Goal: Navigation & Orientation: Find specific page/section

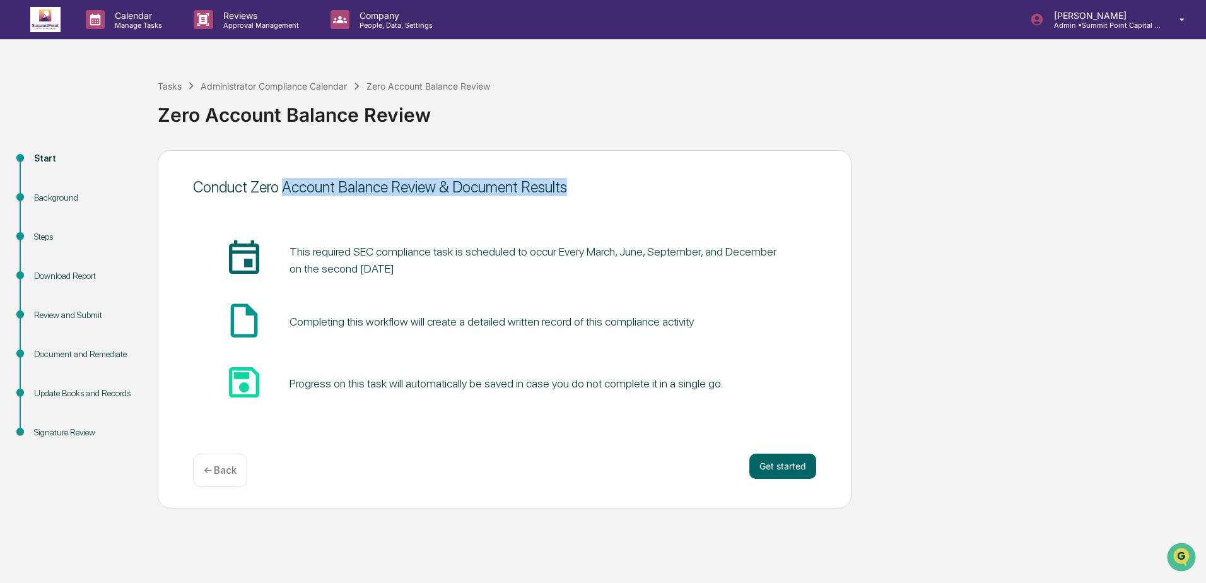
drag, startPoint x: 296, startPoint y: 189, endPoint x: 567, endPoint y: 184, distance: 271.4
click at [567, 184] on div "Conduct Zero Account Balance Review & Document Results" at bounding box center [504, 187] width 623 height 18
drag, startPoint x: 567, startPoint y: 184, endPoint x: 625, endPoint y: 194, distance: 59.0
click at [625, 194] on div "Conduct Zero Account Balance Review & Document Results" at bounding box center [504, 187] width 623 height 18
click at [236, 88] on div "Administrator Compliance Calendar" at bounding box center [274, 86] width 146 height 11
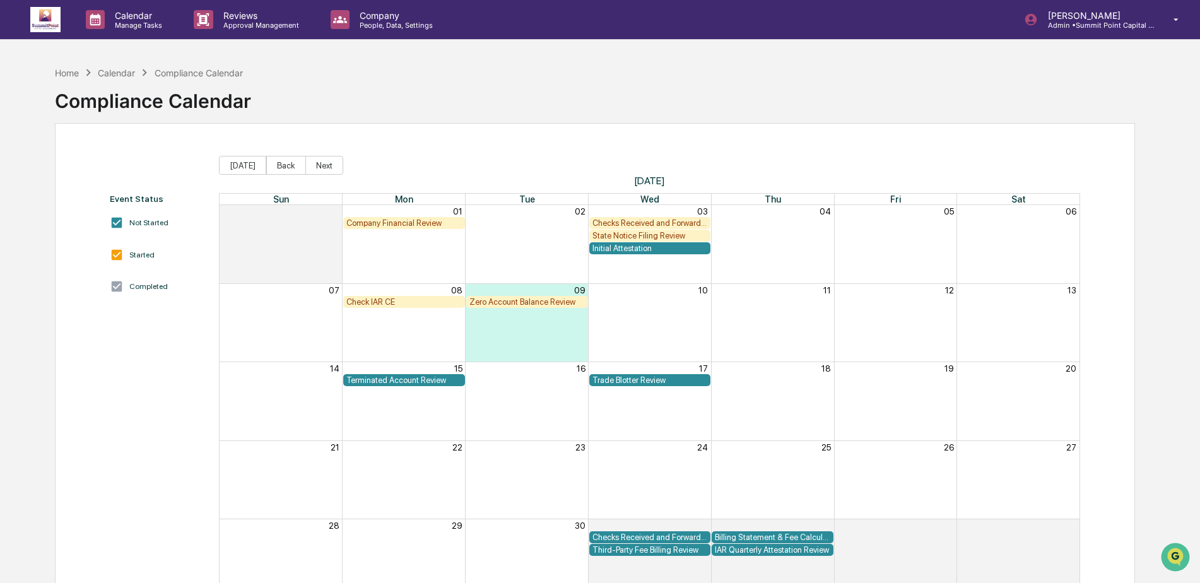
click at [63, 78] on div "Home Calendar Compliance Calendar" at bounding box center [149, 73] width 188 height 14
click at [63, 76] on div "Home" at bounding box center [67, 73] width 24 height 11
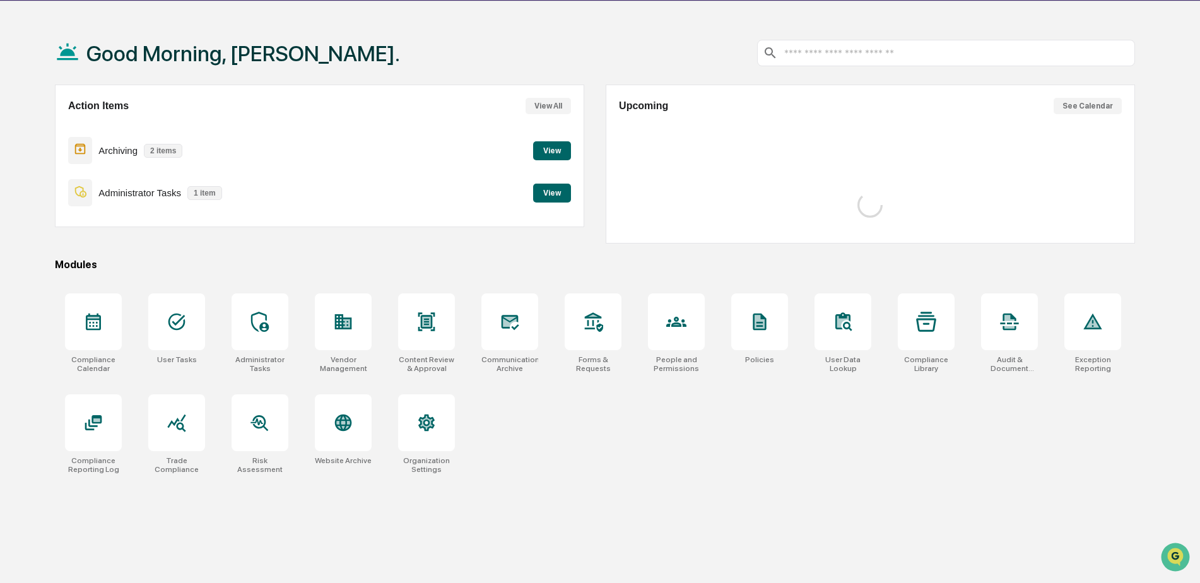
scroll to position [60, 0]
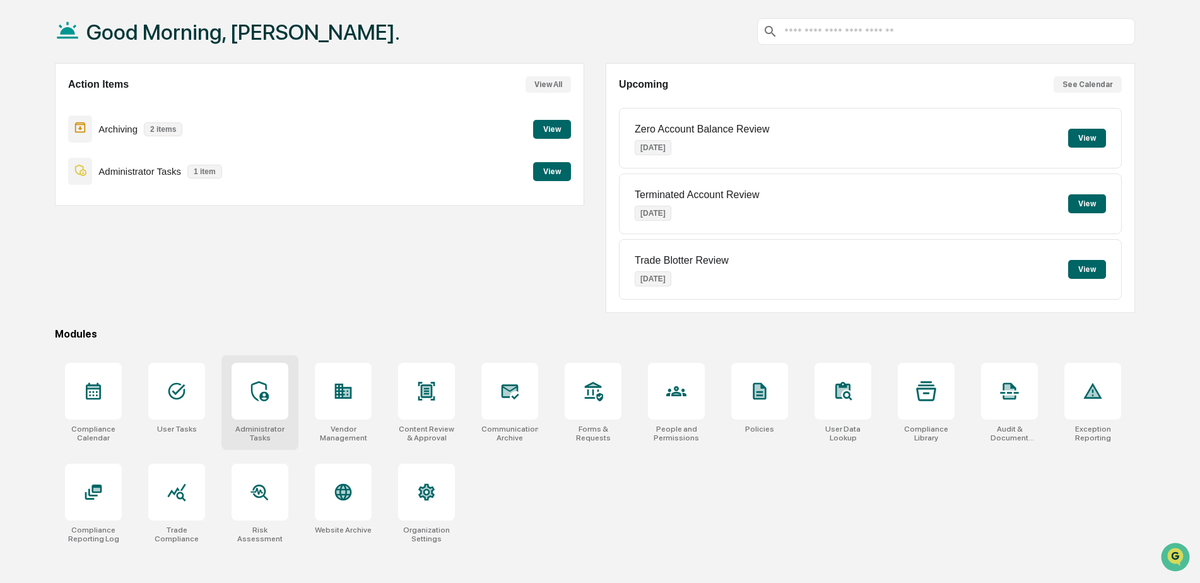
click at [264, 390] on icon at bounding box center [260, 391] width 20 height 20
